Goal: Information Seeking & Learning: Learn about a topic

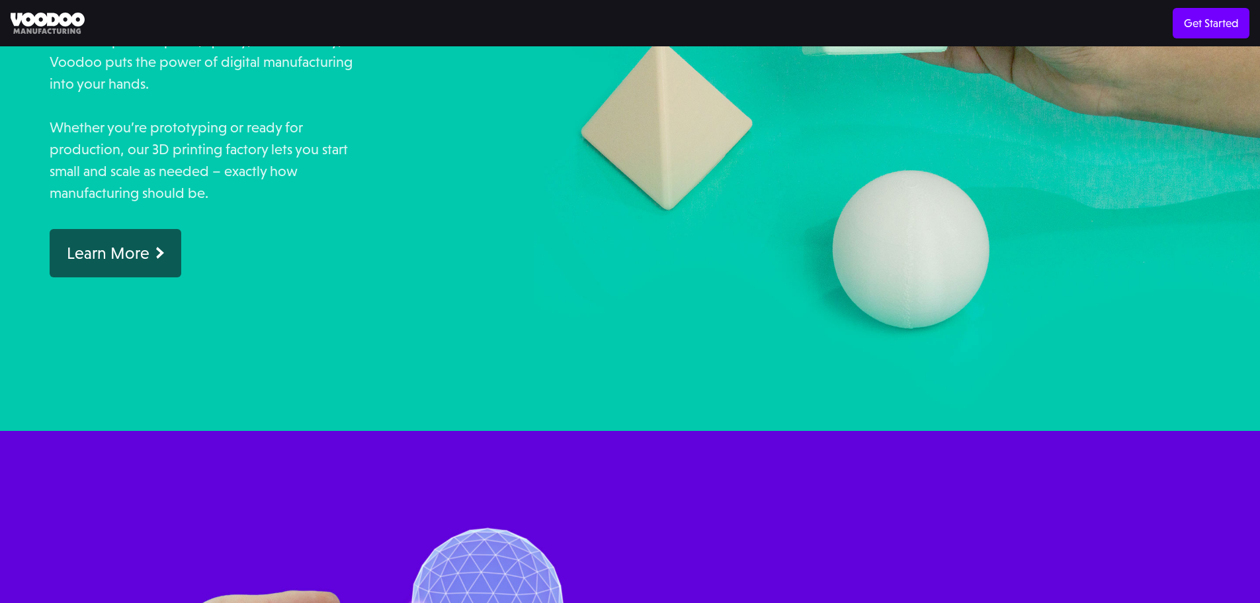
scroll to position [1174, 0]
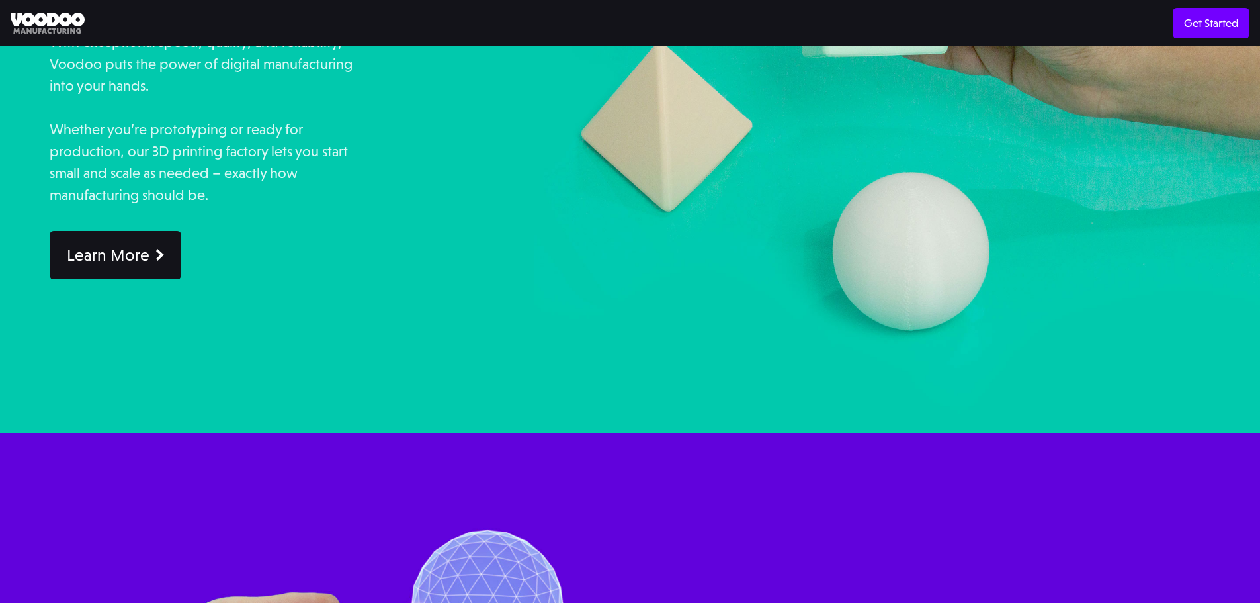
click at [122, 246] on div "Learn More" at bounding box center [108, 255] width 83 height 21
